Goal: Transaction & Acquisition: Download file/media

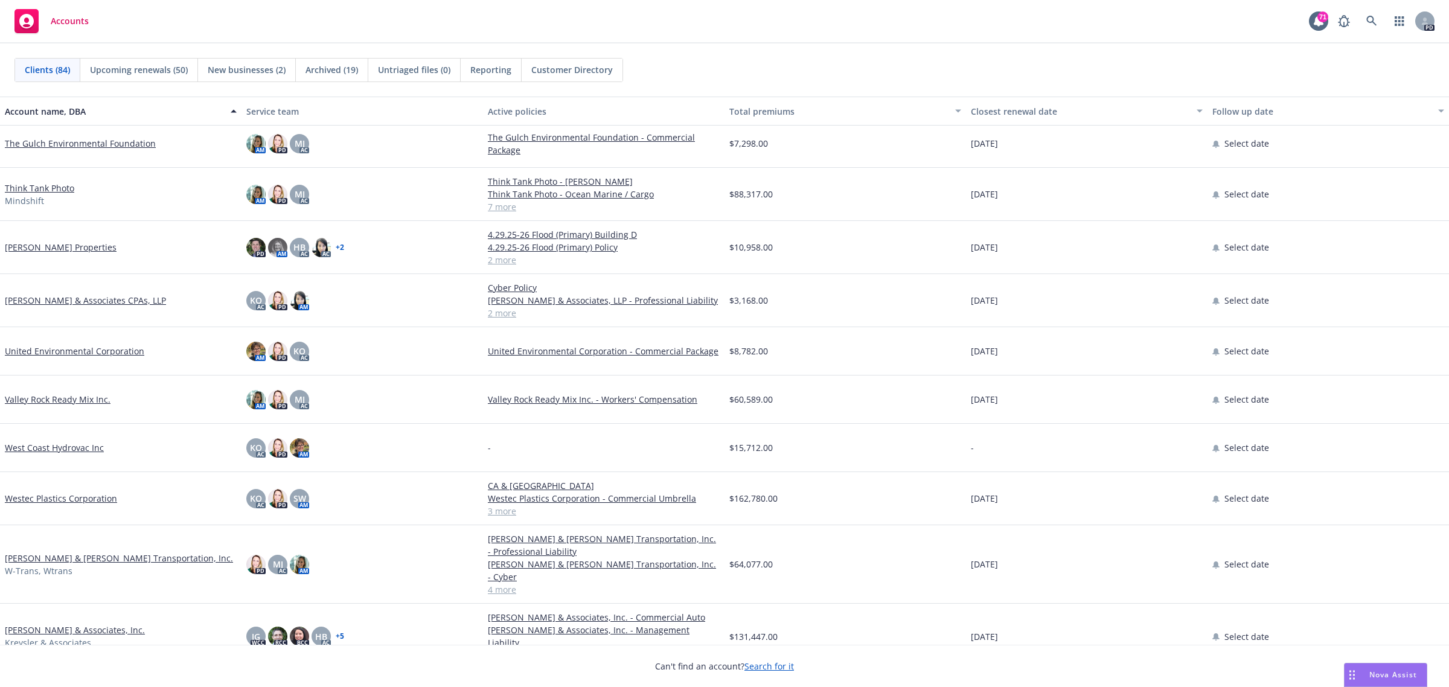
scroll to position [3584, 0]
click at [31, 623] on link "[PERSON_NAME] & Associates, Inc." at bounding box center [75, 629] width 140 height 13
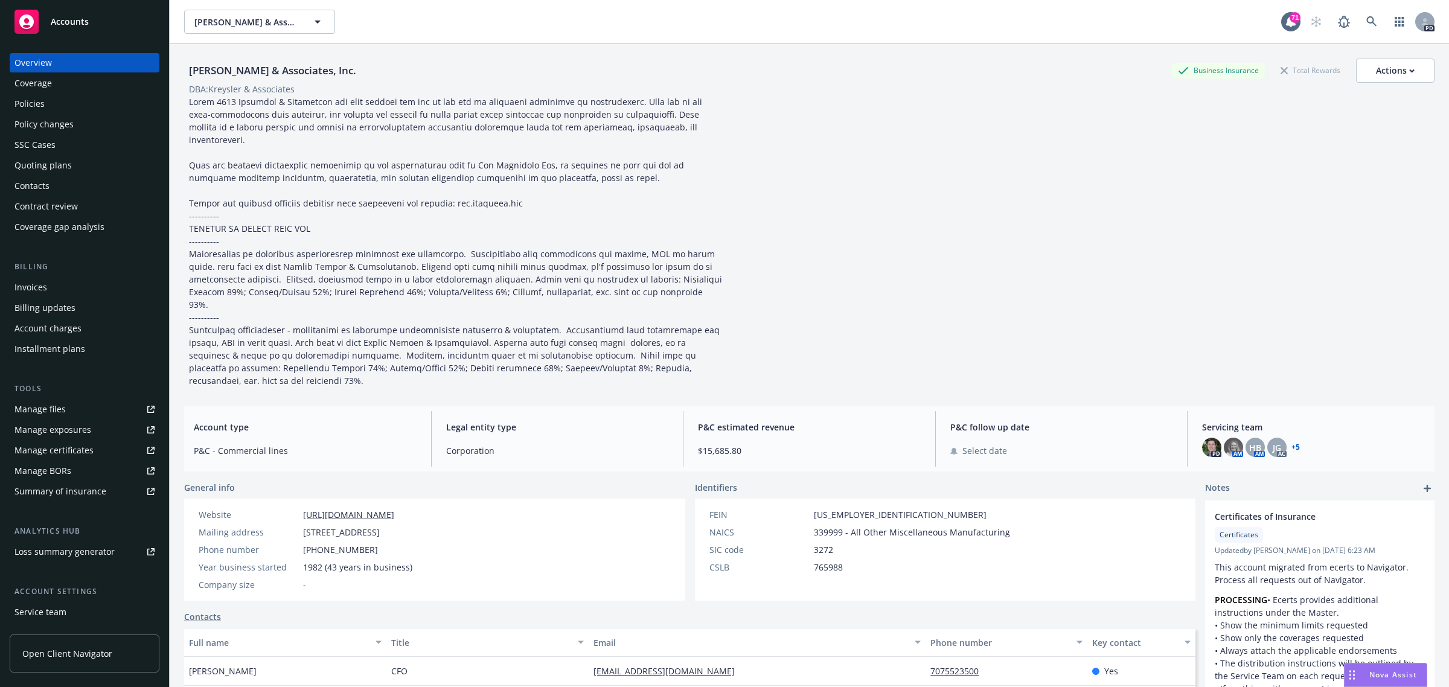
click at [40, 107] on div "Policies" at bounding box center [29, 103] width 30 height 19
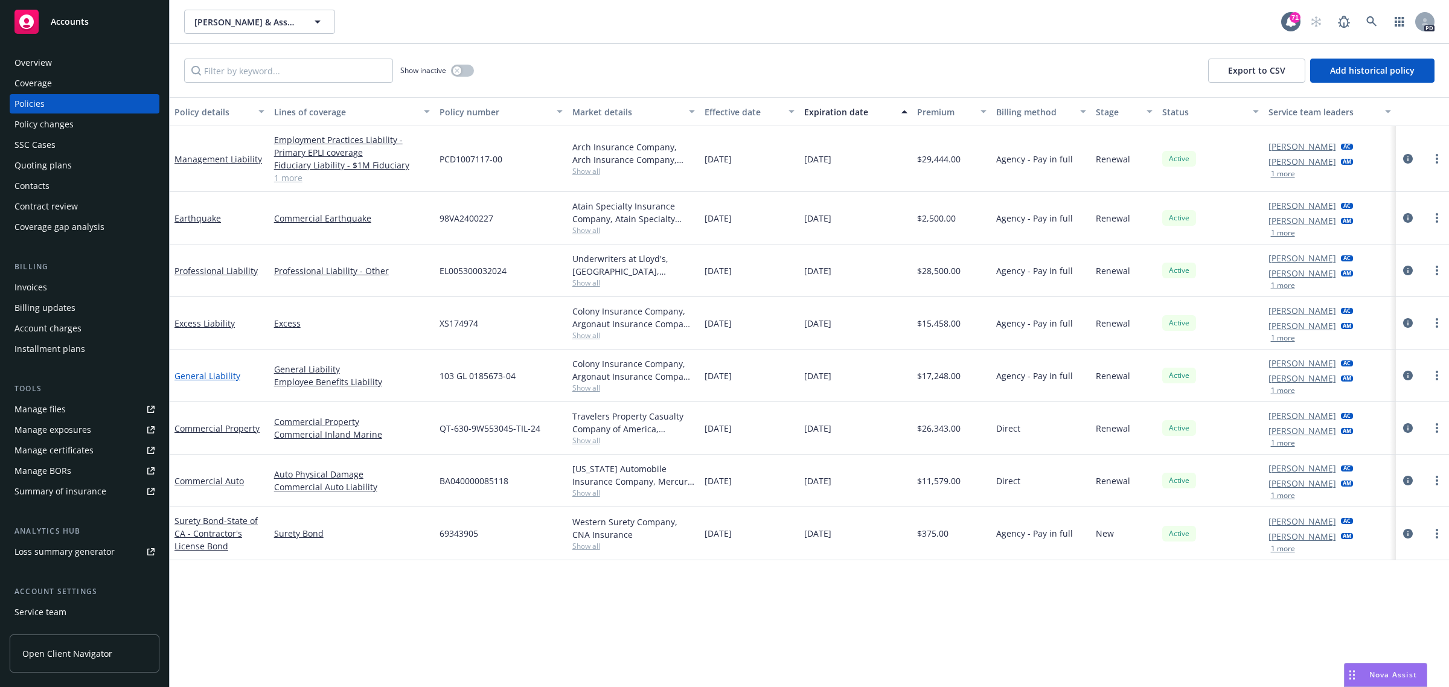
click at [210, 373] on link "General Liability" at bounding box center [207, 375] width 66 height 11
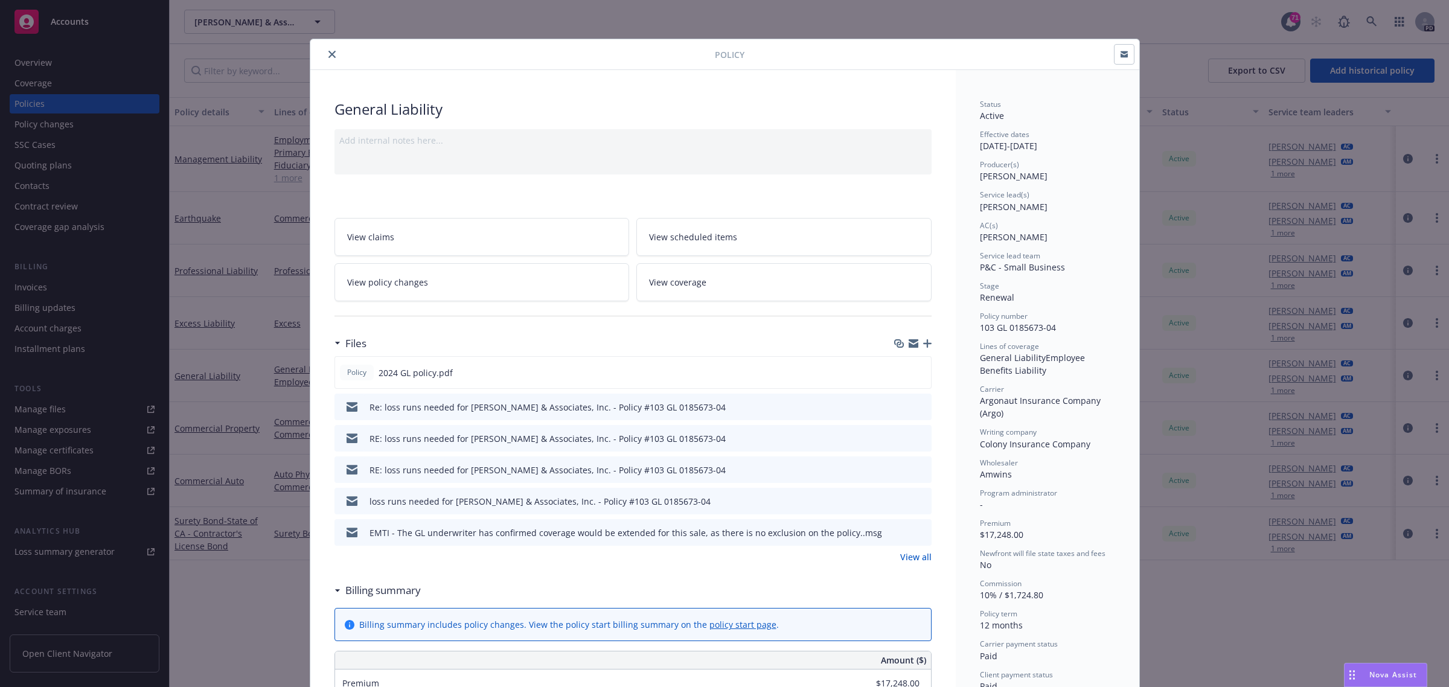
scroll to position [75, 0]
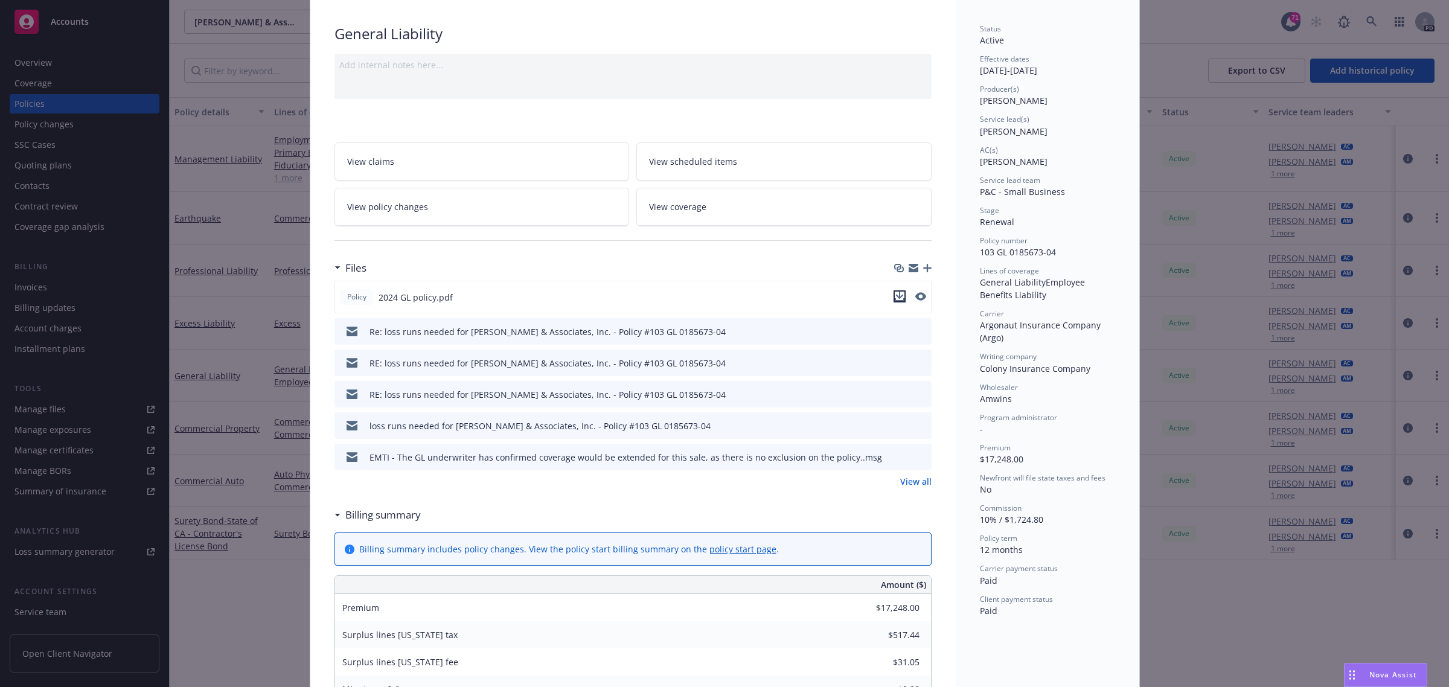
click at [895, 299] on icon "download file" at bounding box center [900, 297] width 10 height 10
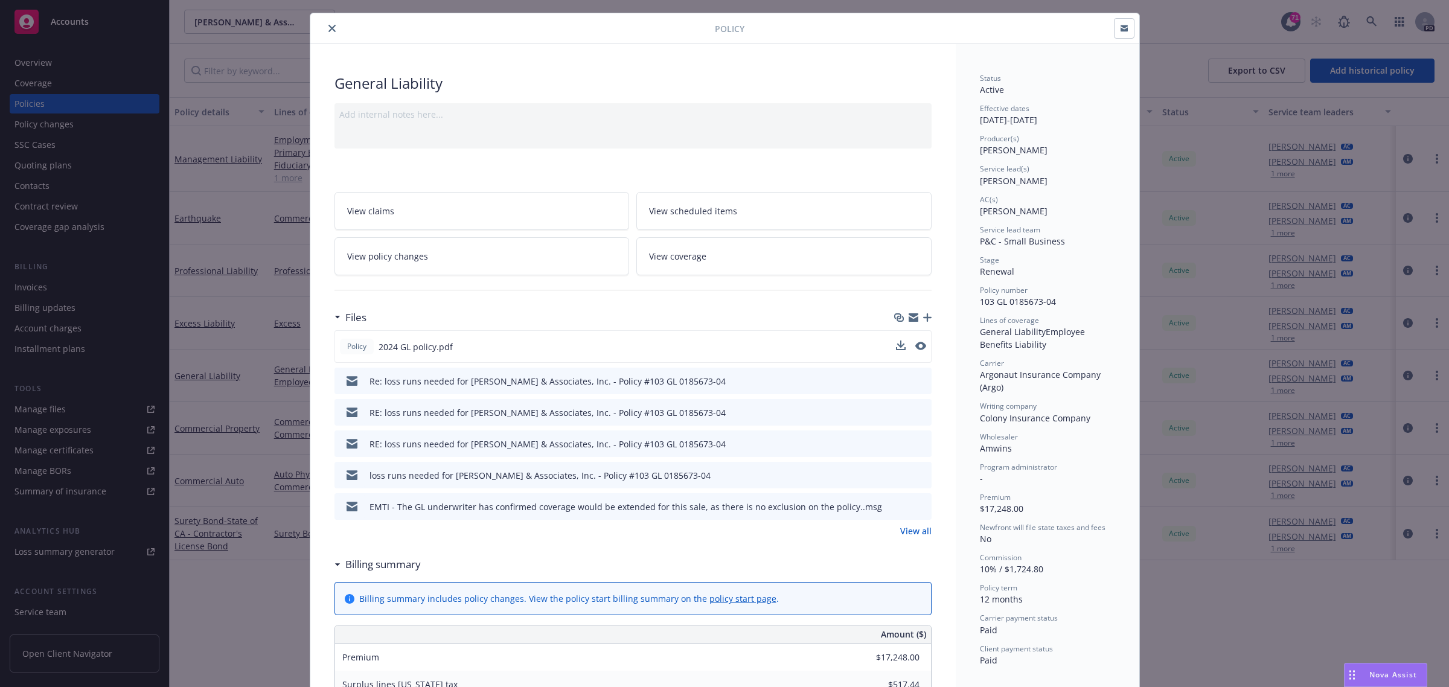
scroll to position [0, 0]
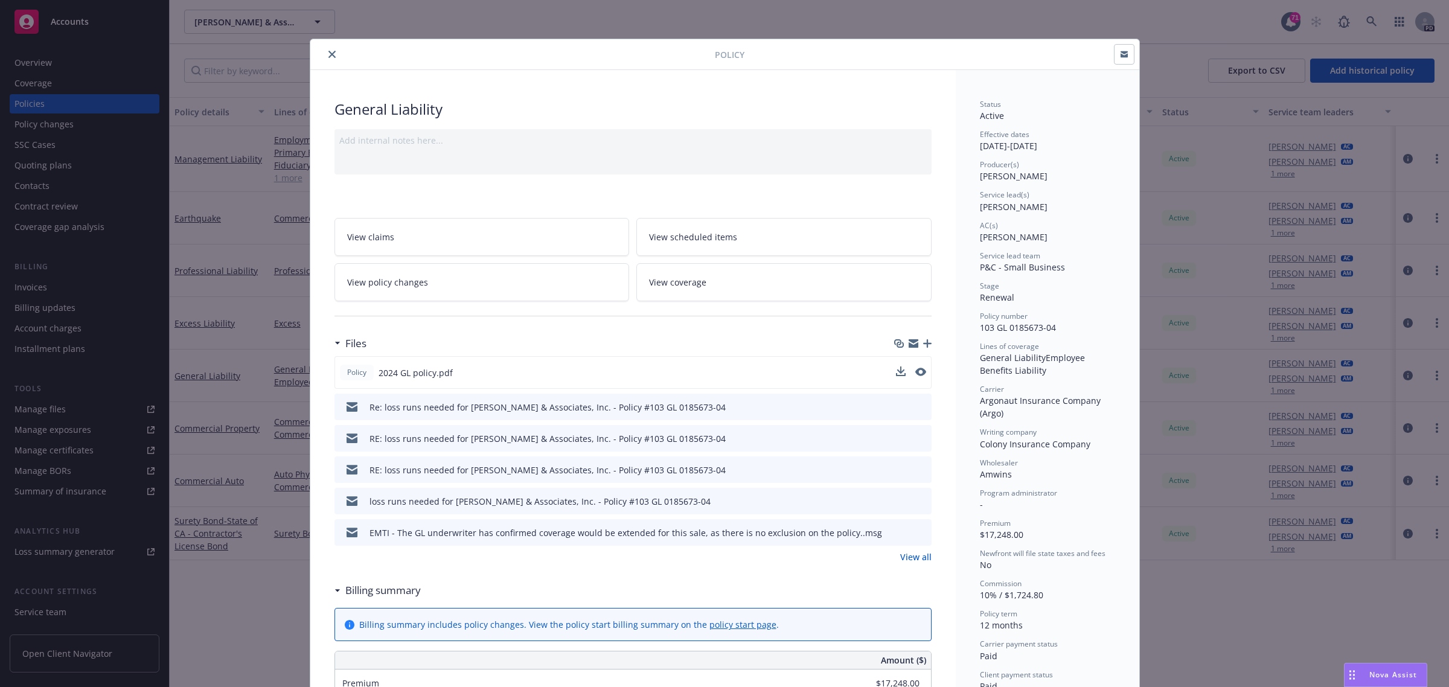
click at [328, 55] on icon "close" at bounding box center [331, 54] width 7 height 7
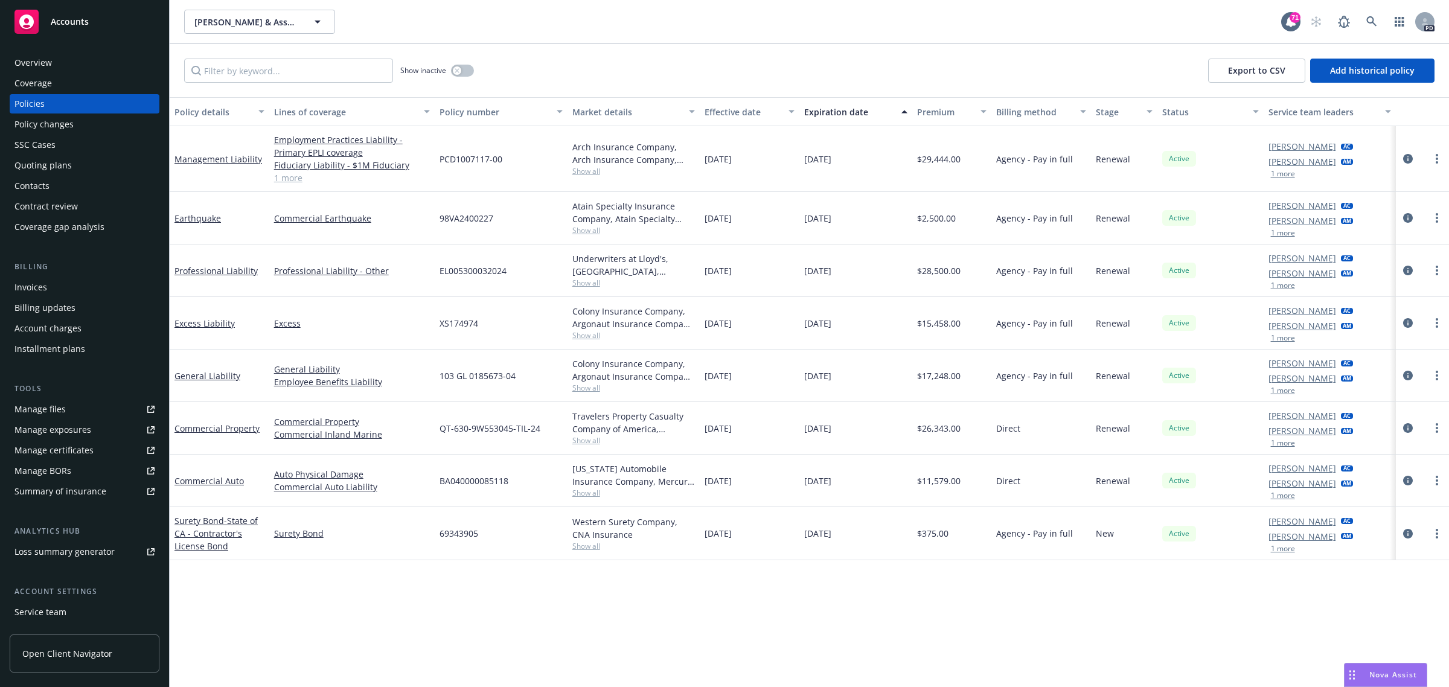
click at [71, 17] on span "Accounts" at bounding box center [70, 22] width 38 height 10
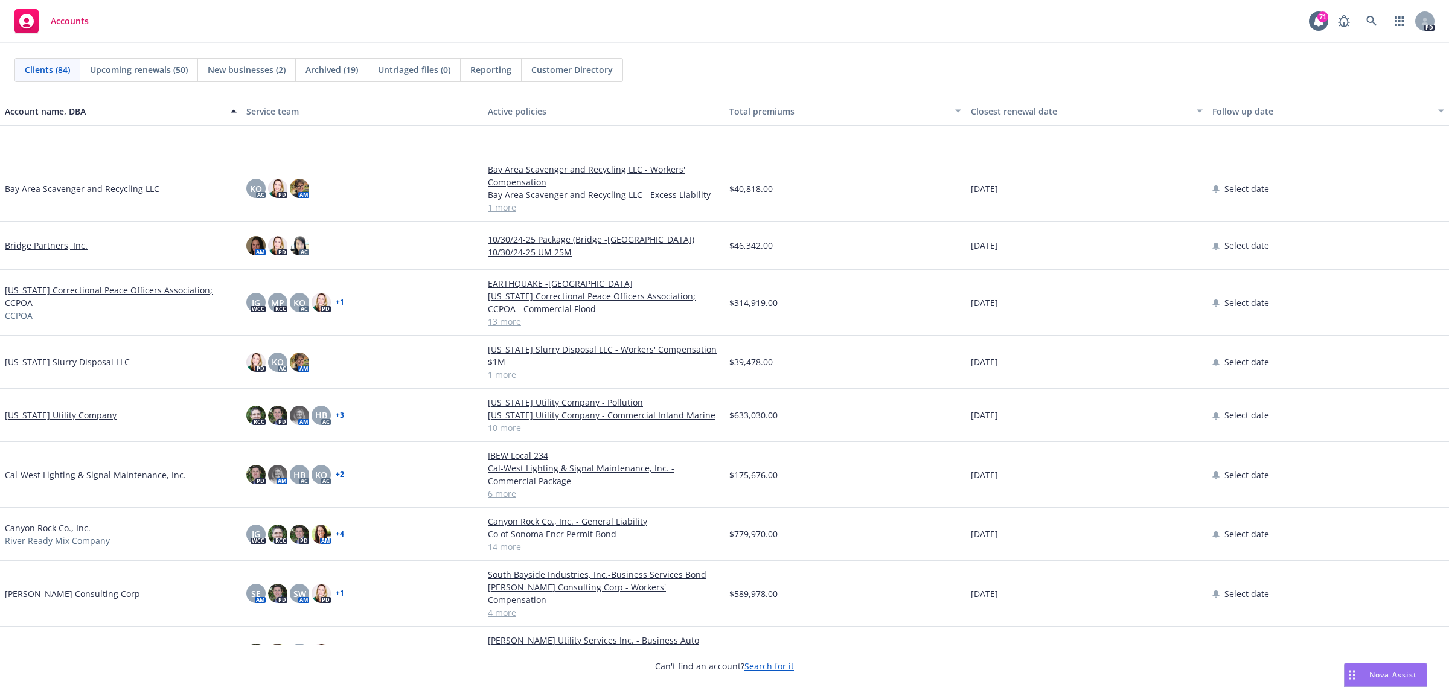
scroll to position [830, 0]
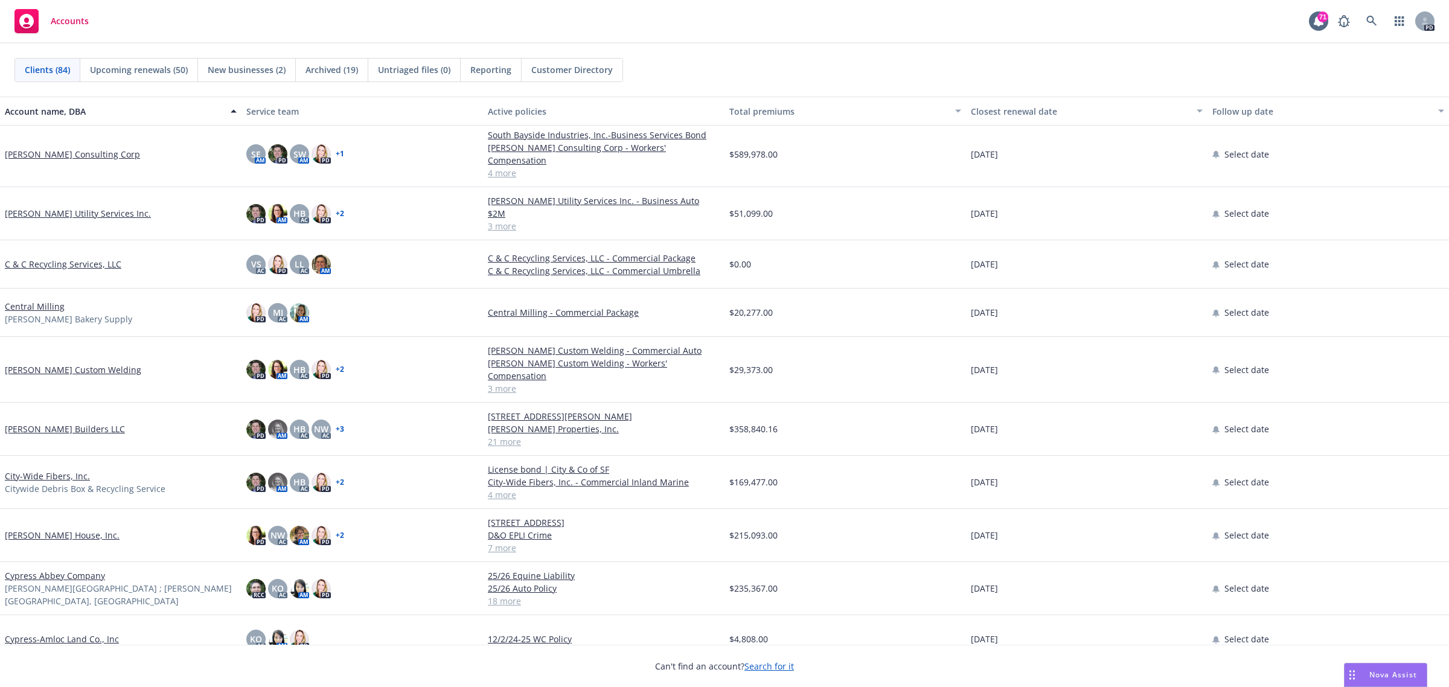
click at [54, 423] on link "[PERSON_NAME] Builders LLC" at bounding box center [65, 429] width 120 height 13
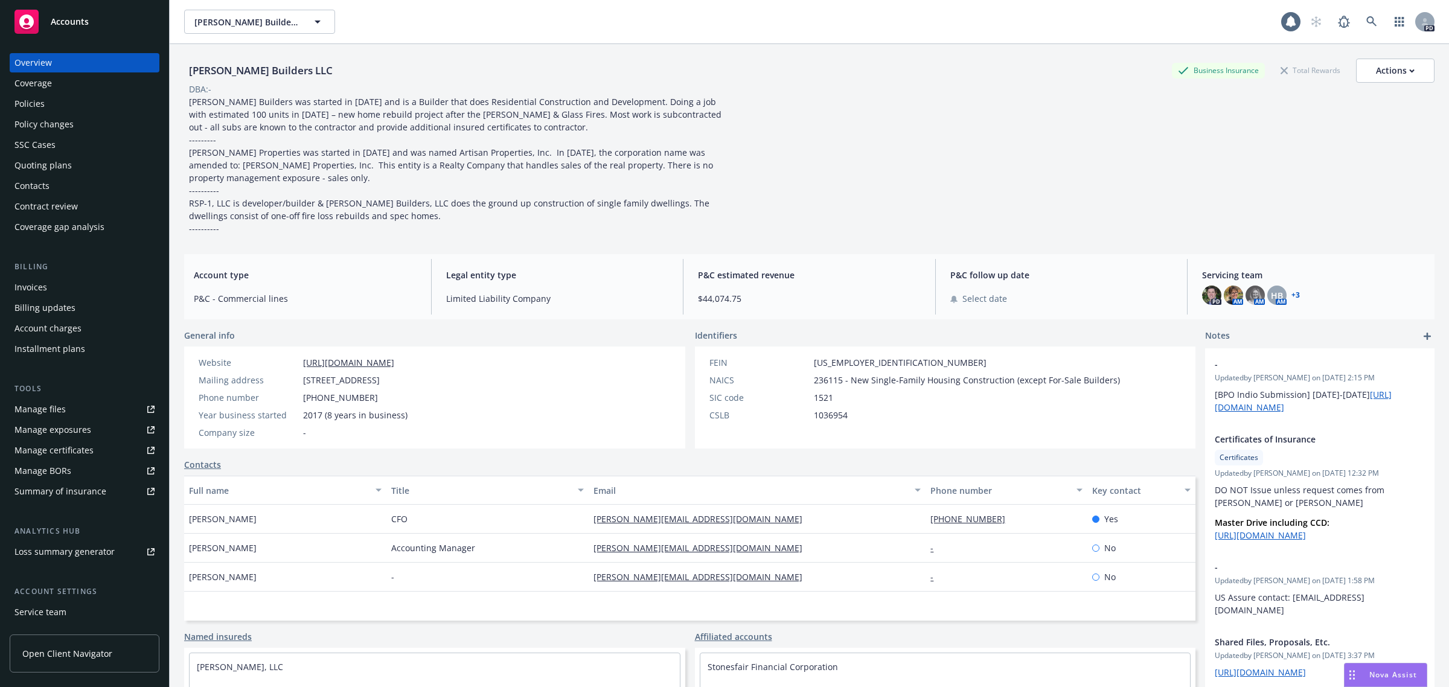
click at [30, 106] on div "Policies" at bounding box center [29, 103] width 30 height 19
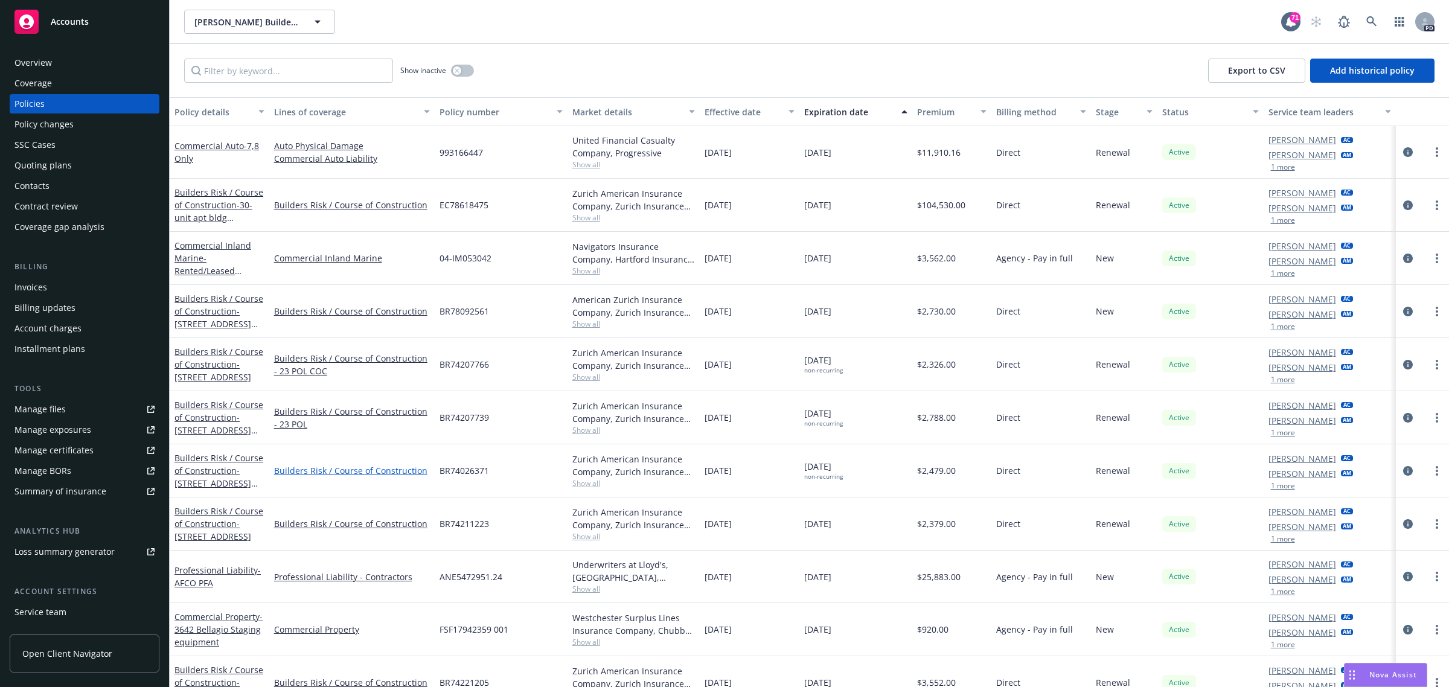
scroll to position [75, 0]
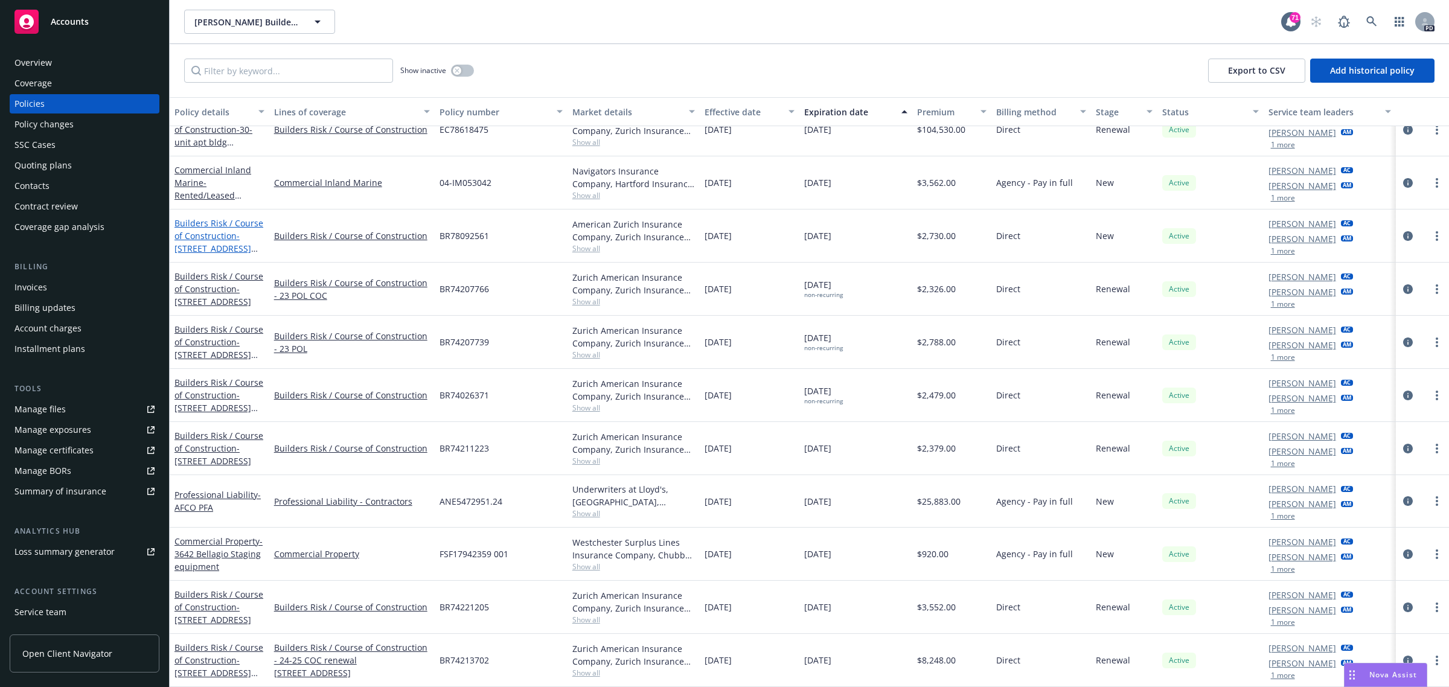
click at [210, 249] on span "- [STREET_ADDRESS][PERSON_NAME]/[PERSON_NAME] LLC" at bounding box center [218, 254] width 89 height 49
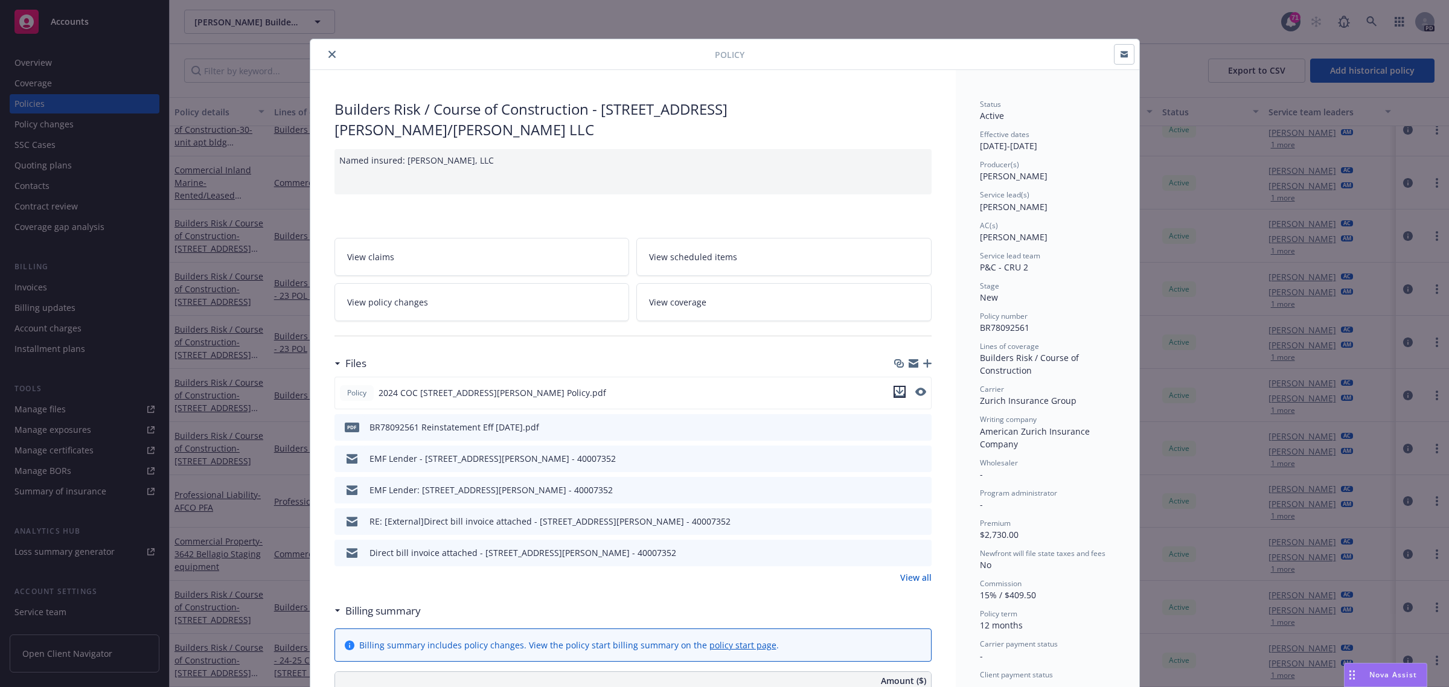
click at [895, 387] on icon "download file" at bounding box center [899, 390] width 8 height 7
drag, startPoint x: 327, startPoint y: 53, endPoint x: 321, endPoint y: 51, distance: 6.3
click at [328, 53] on icon "close" at bounding box center [331, 54] width 7 height 7
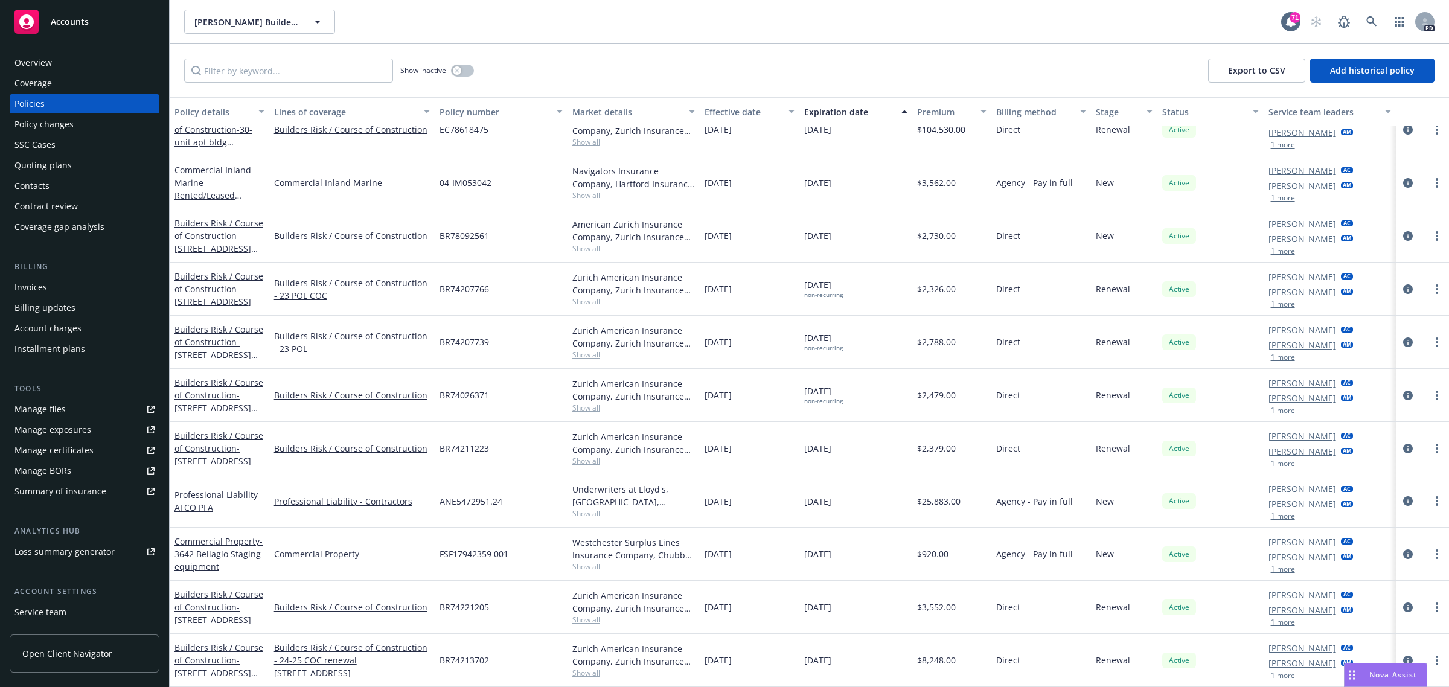
click at [85, 17] on span "Accounts" at bounding box center [70, 22] width 38 height 10
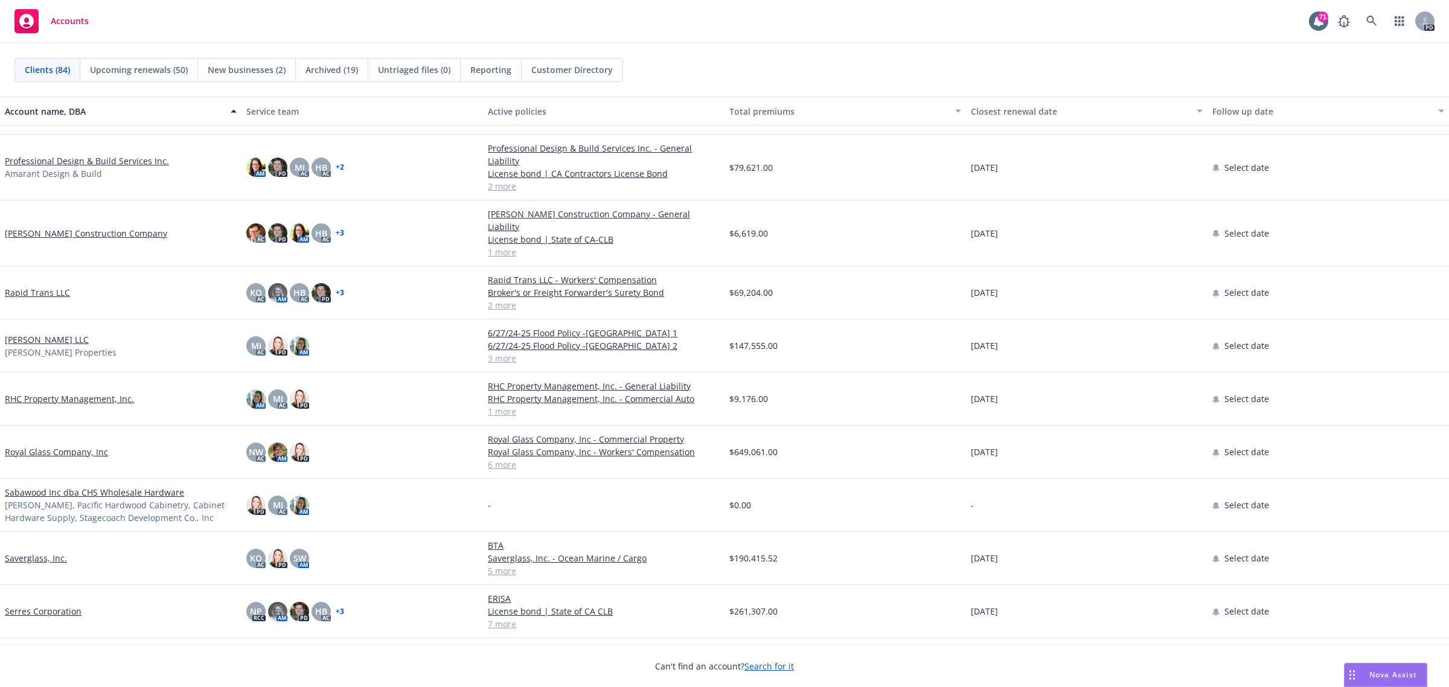
scroll to position [2716, 0]
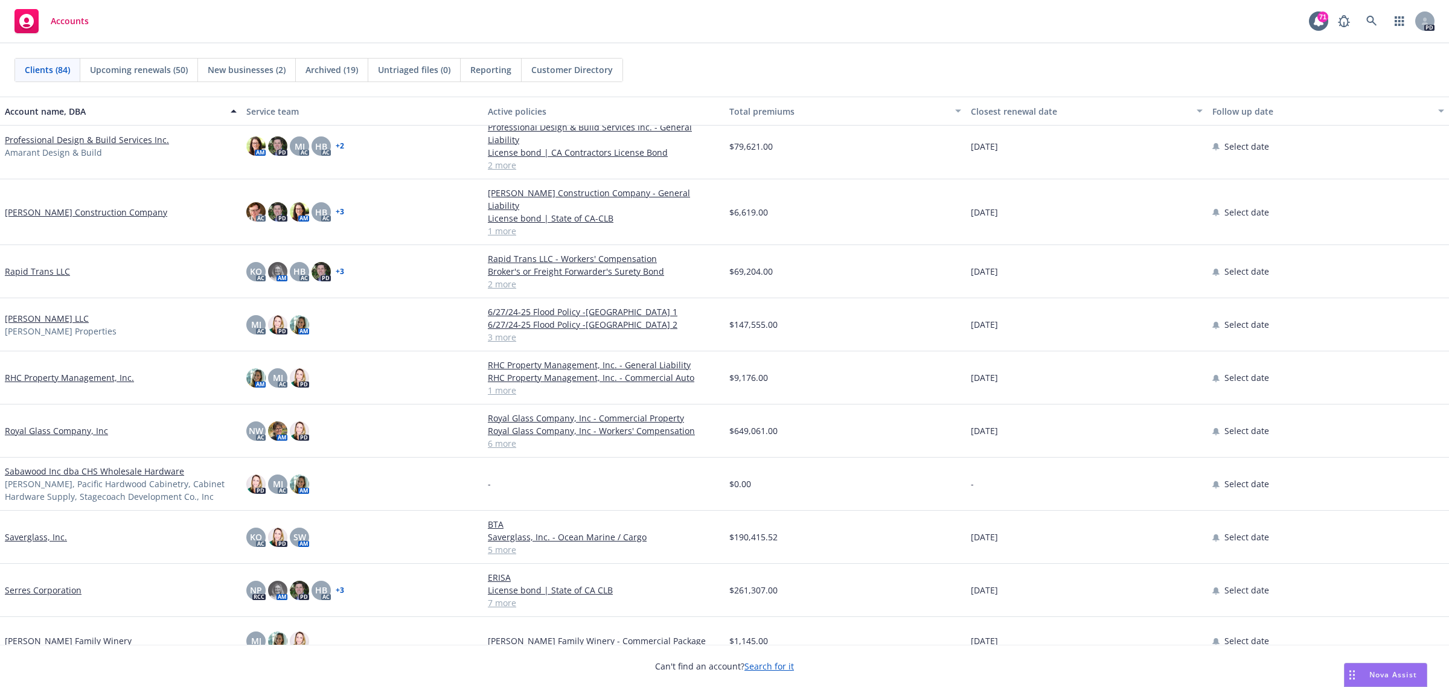
click at [67, 424] on link "Royal Glass Company, Inc" at bounding box center [56, 430] width 103 height 13
